Goal: Check status: Check status

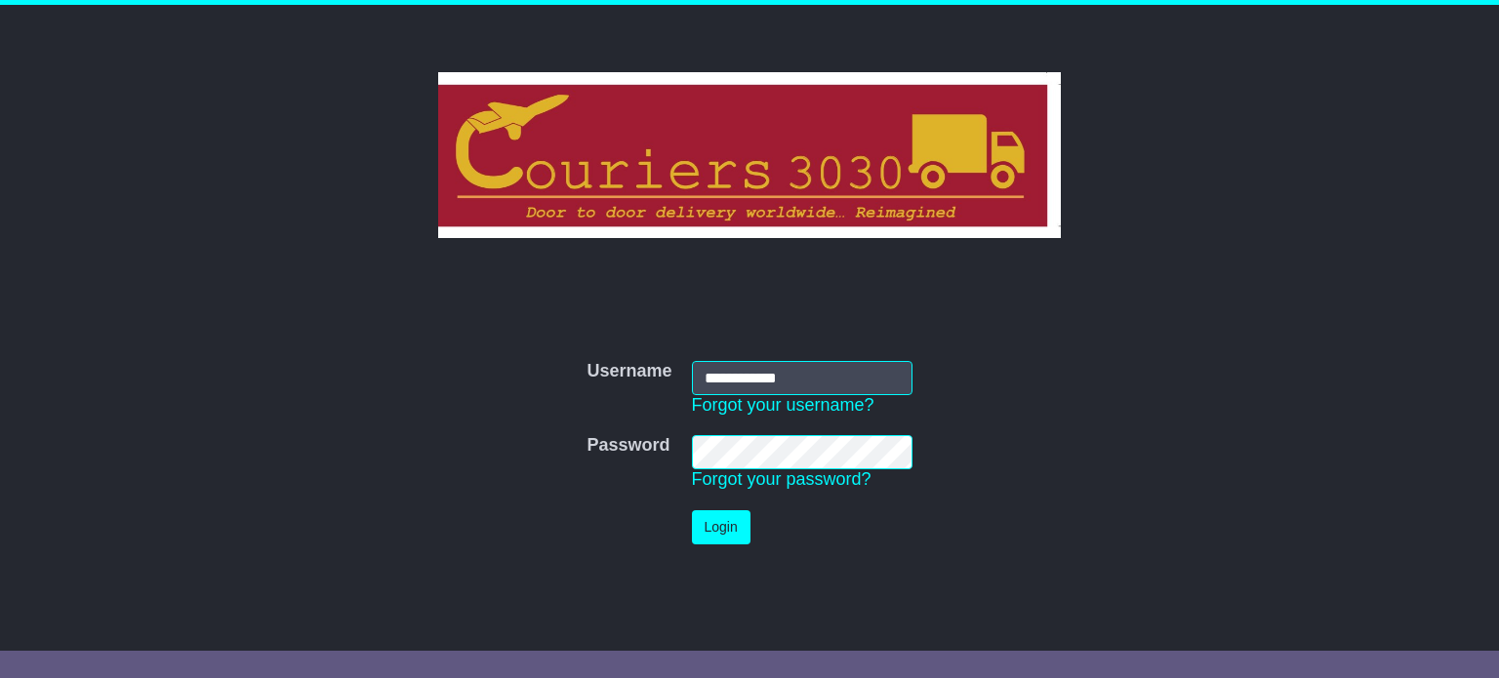
click at [733, 534] on button "Login" at bounding box center [721, 527] width 59 height 34
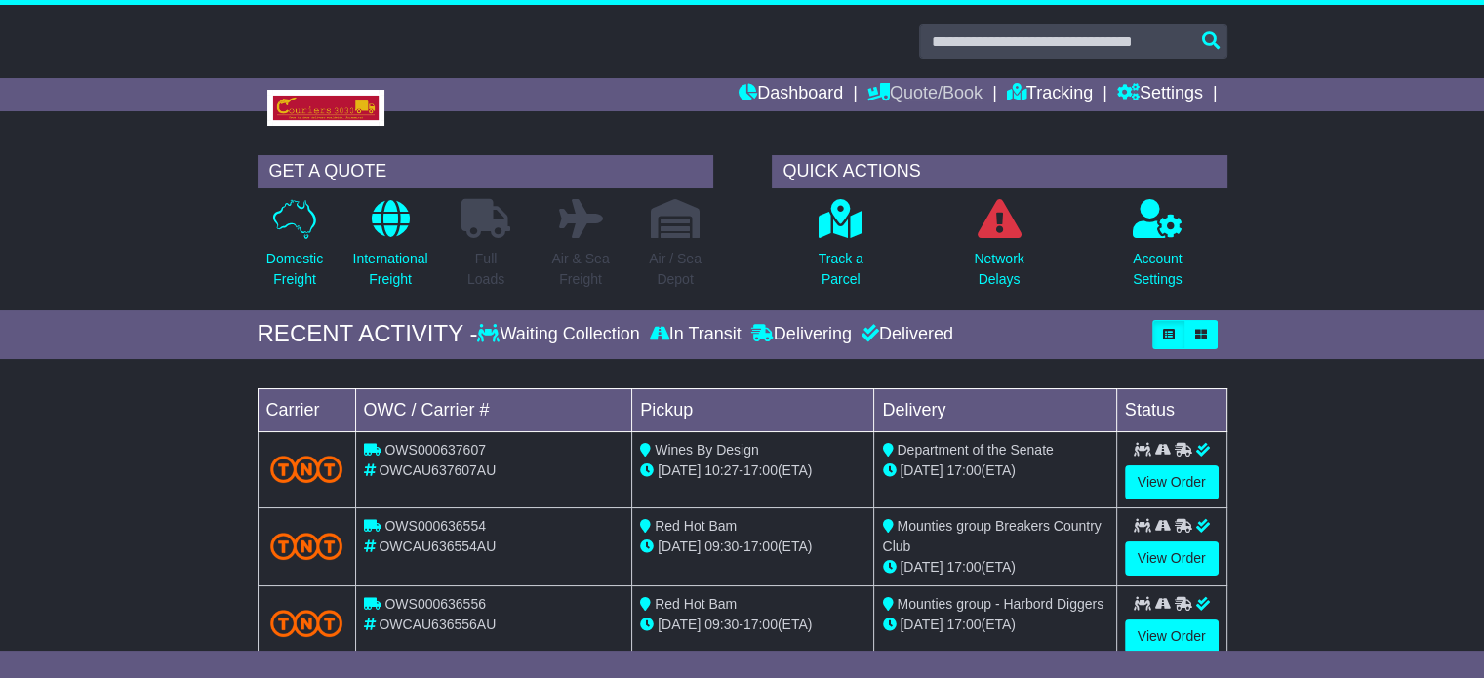
click at [934, 92] on link "Quote/Book" at bounding box center [924, 94] width 115 height 33
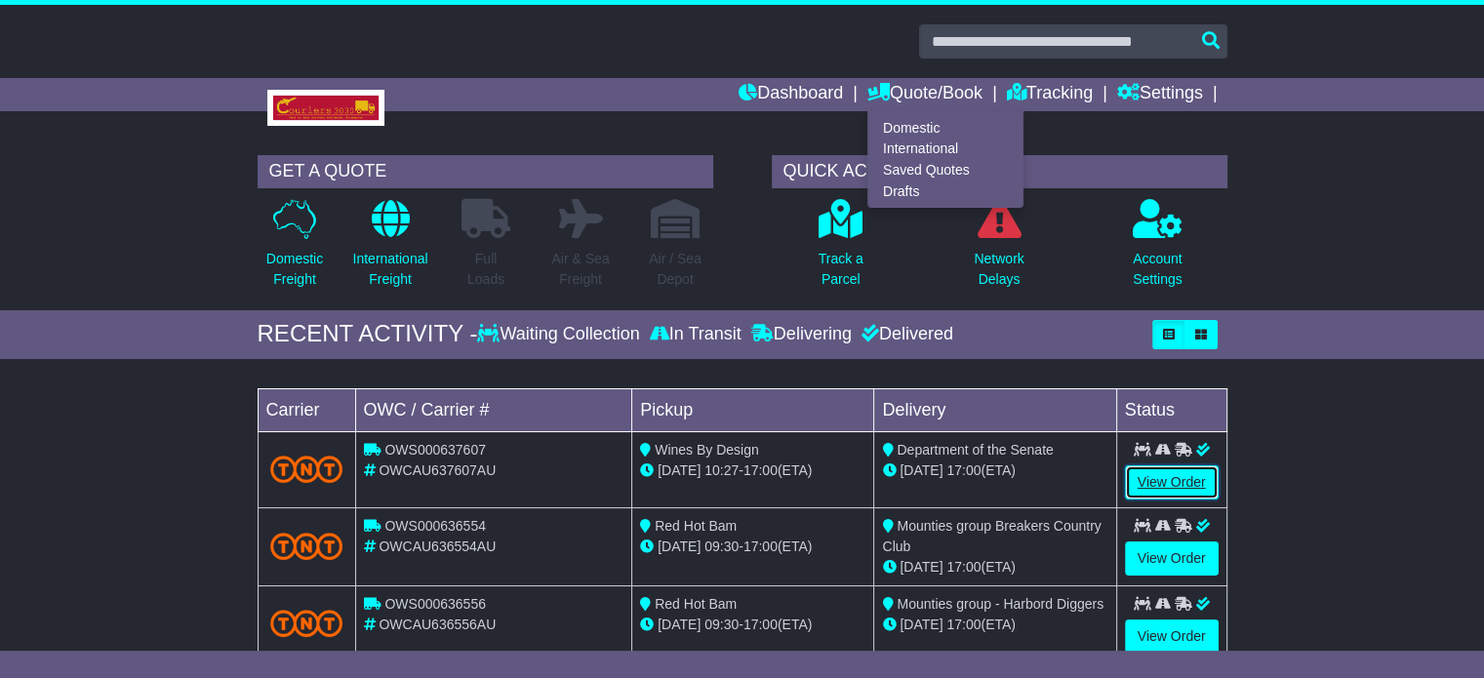
click at [1174, 484] on link "View Order" at bounding box center [1172, 482] width 94 height 34
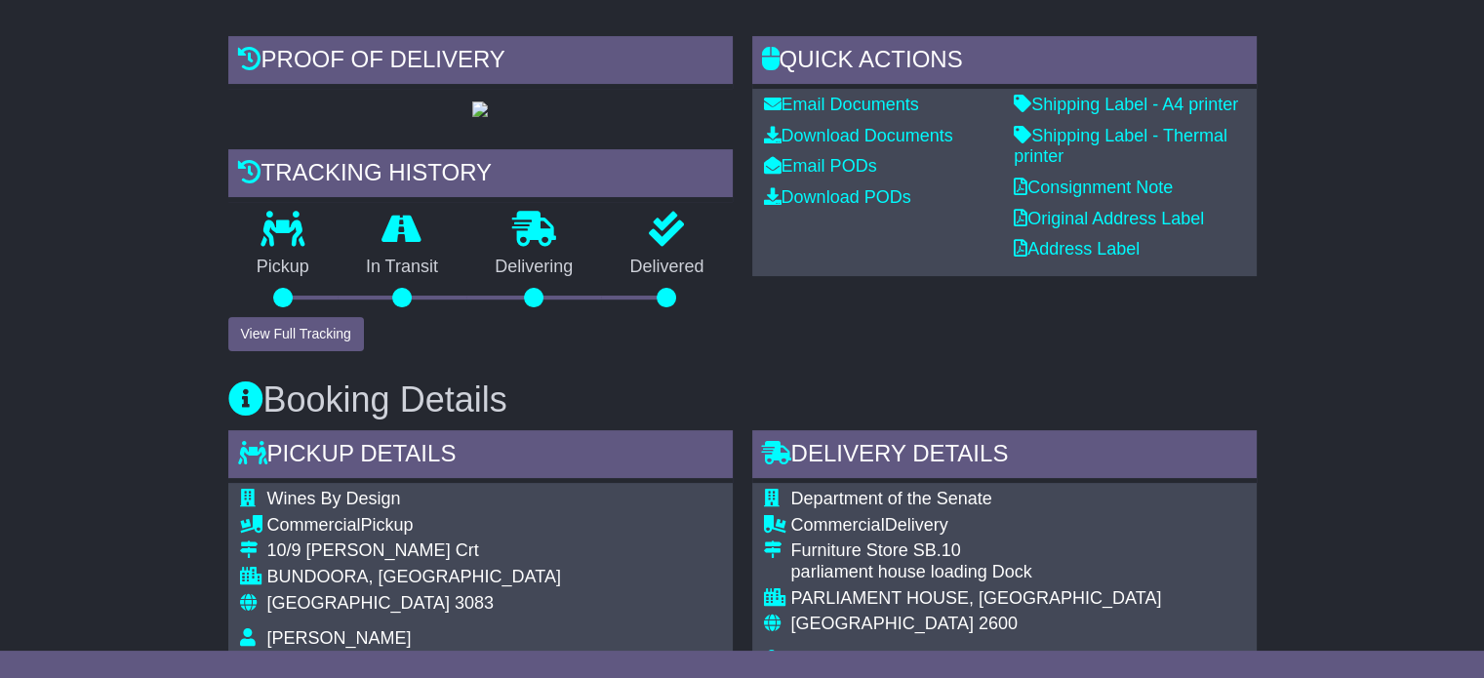
scroll to position [390, 0]
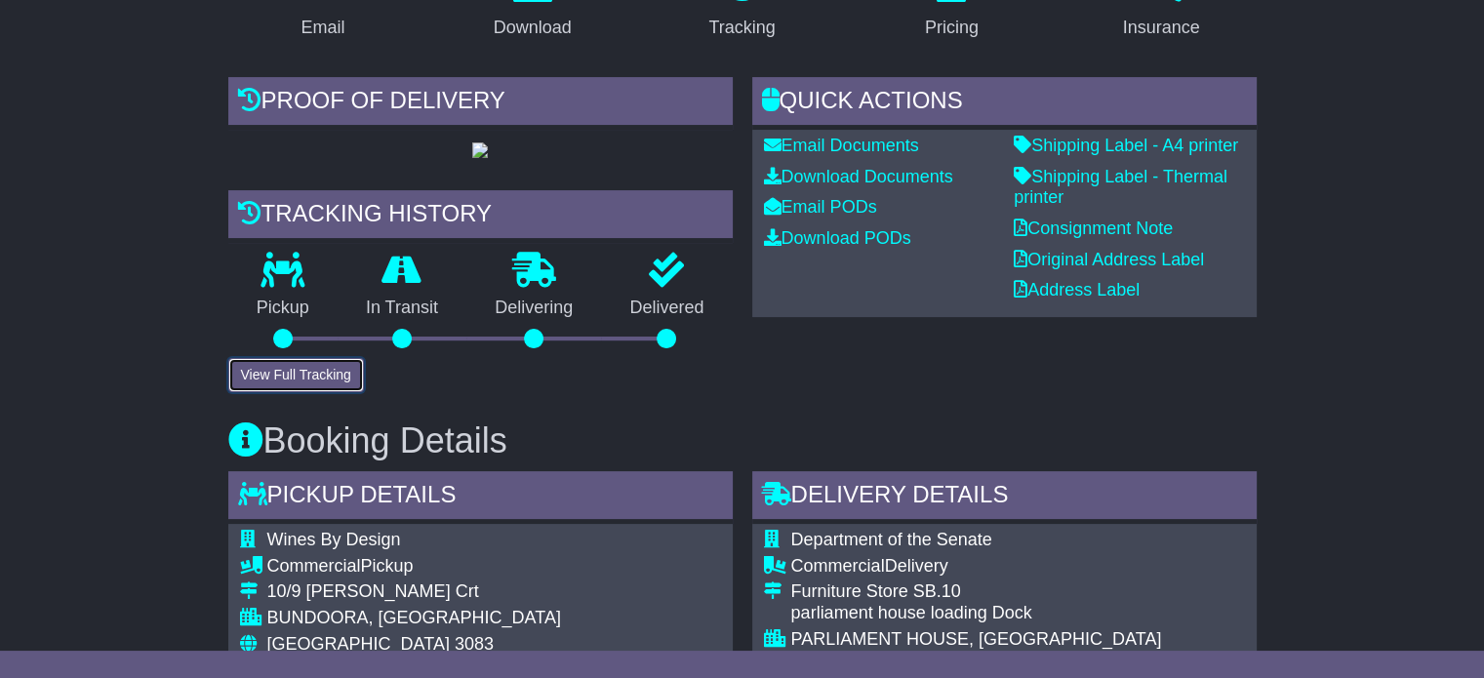
click at [308, 392] on button "View Full Tracking" at bounding box center [296, 375] width 136 height 34
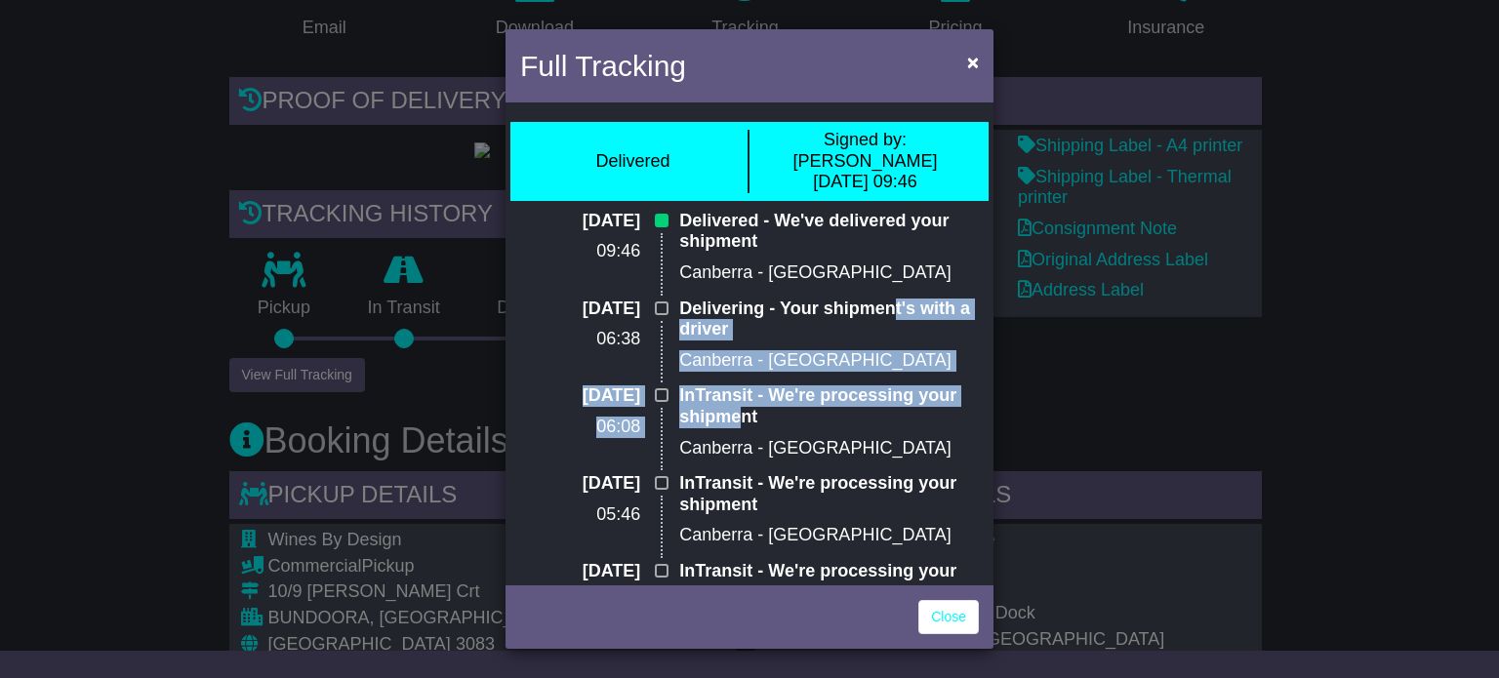
drag, startPoint x: 876, startPoint y: 267, endPoint x: 735, endPoint y: 394, distance: 190.0
click at [735, 394] on div "[DATE] 09:46 Delivered - We've delivered your shipment [GEOGRAPHIC_DATA] - [GEO…" at bounding box center [749, 517] width 478 height 613
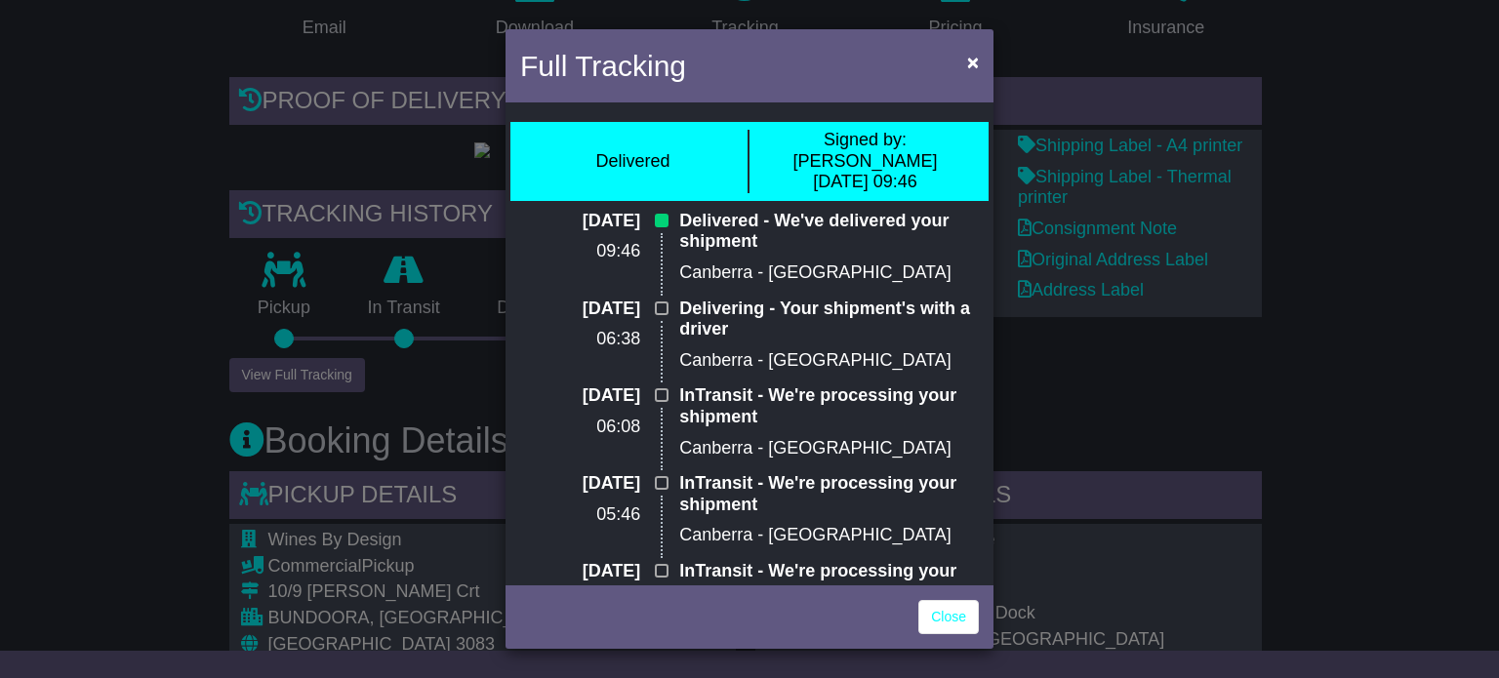
click at [797, 473] on p "InTransit - We're processing your shipment" at bounding box center [829, 494] width 300 height 42
drag, startPoint x: 975, startPoint y: 60, endPoint x: 937, endPoint y: 79, distance: 42.8
click at [975, 58] on span "×" at bounding box center [973, 62] width 12 height 22
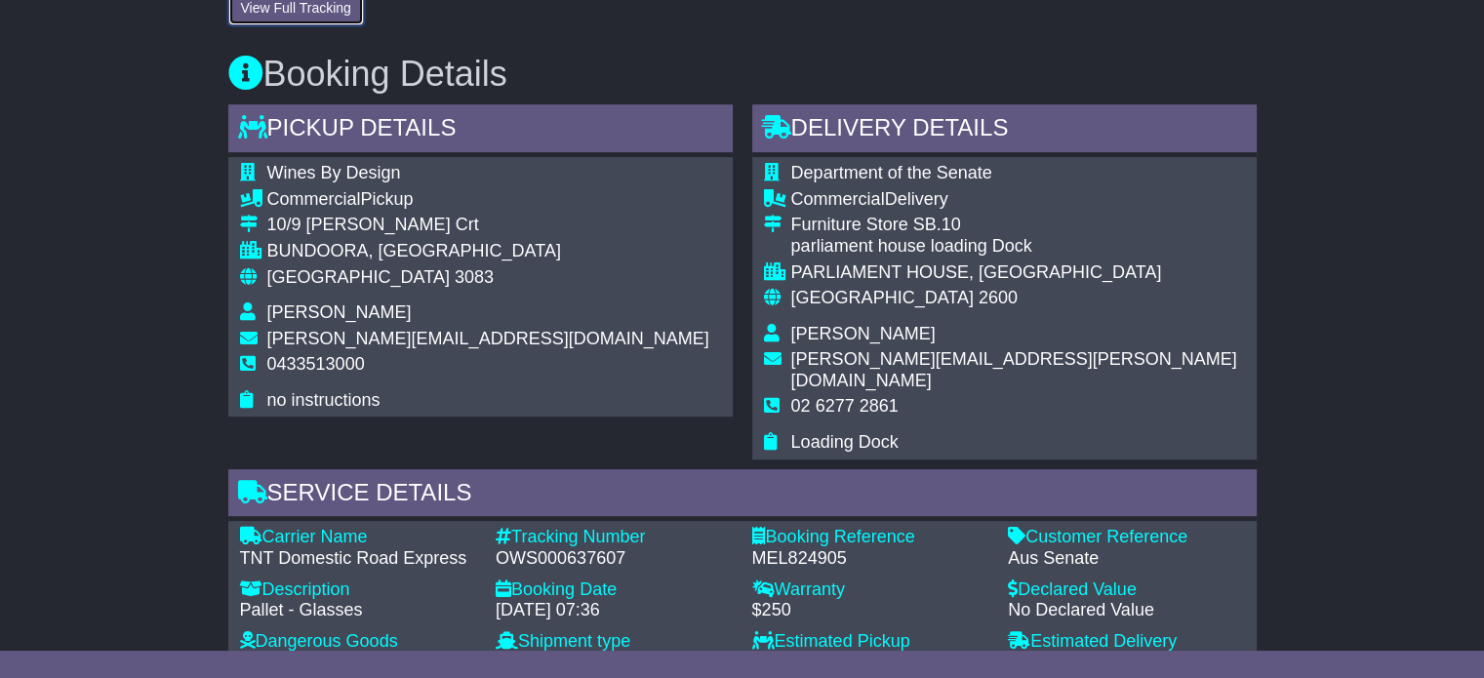
scroll to position [1171, 0]
